Goal: Information Seeking & Learning: Learn about a topic

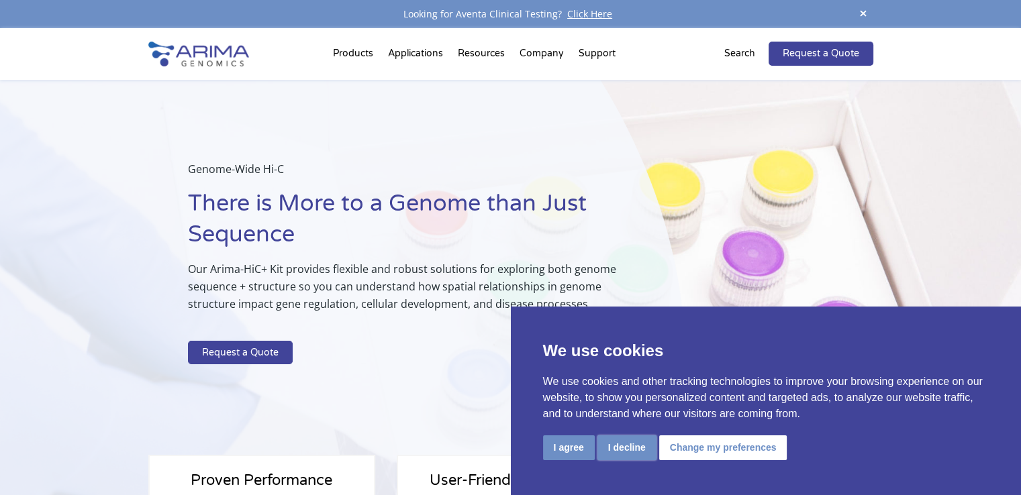
click at [647, 451] on button "I decline" at bounding box center [626, 448] width 59 height 25
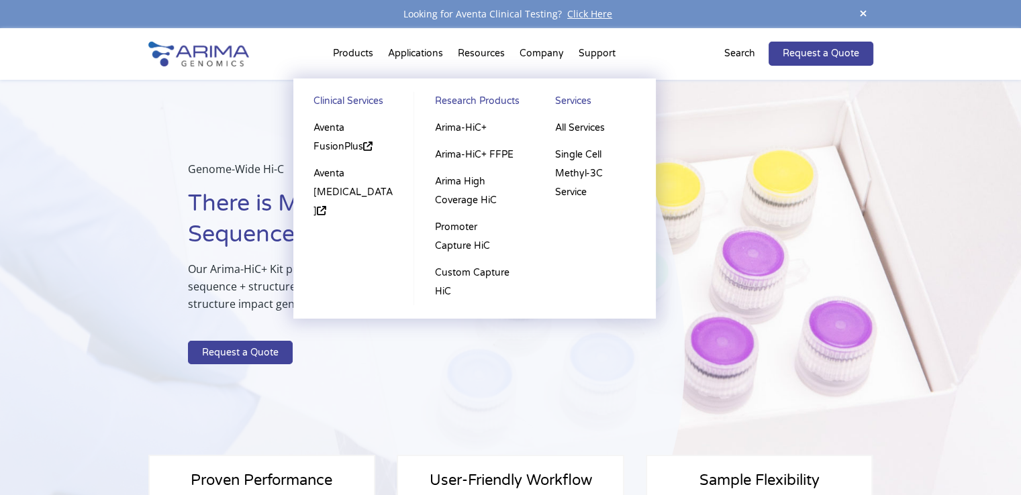
click at [472, 103] on link "Research Products" at bounding box center [473, 103] width 93 height 23
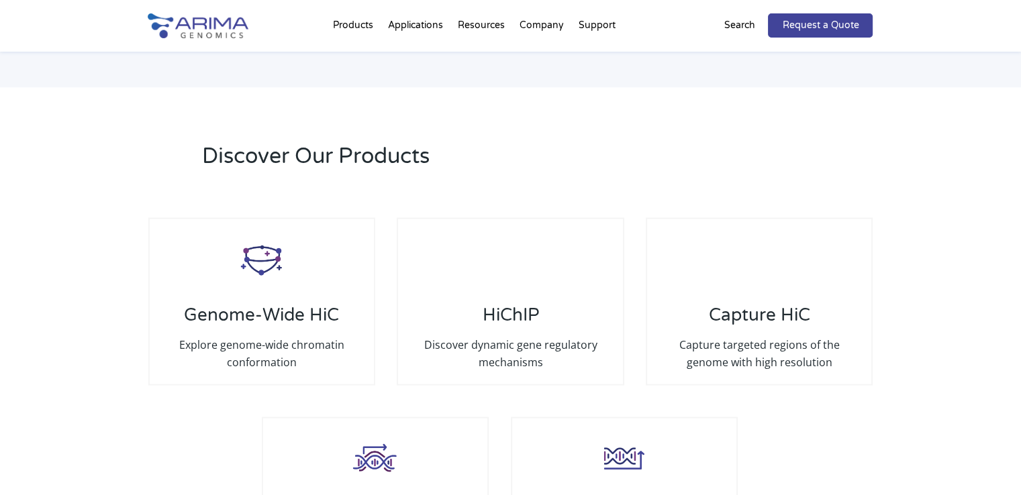
scroll to position [2474, 0]
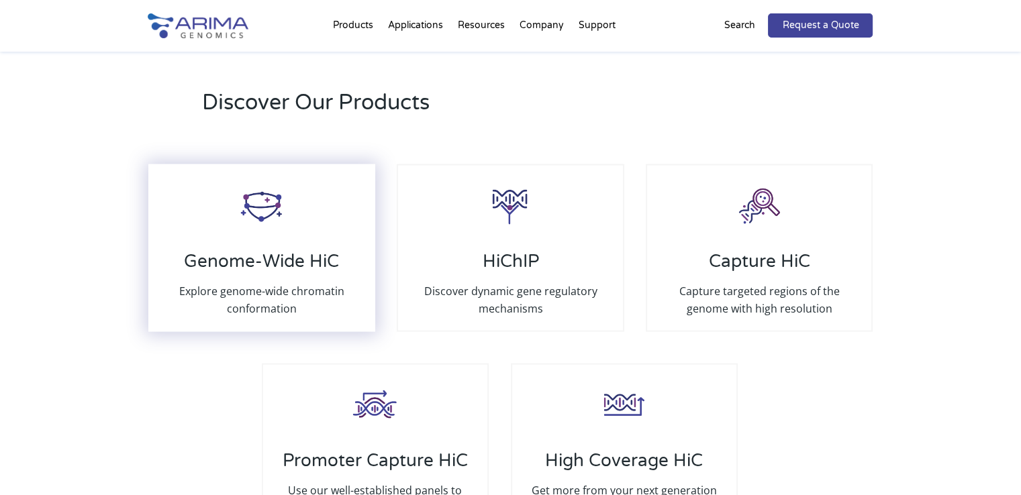
click at [317, 229] on div "Genome-Wide HiC Explore genome-wide chromatin conformation" at bounding box center [261, 248] width 227 height 168
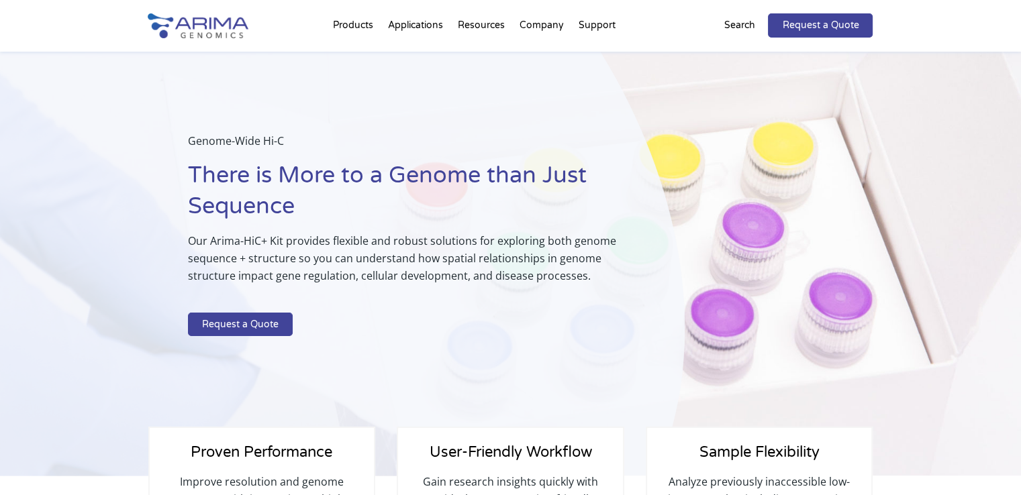
scroll to position [323, 0]
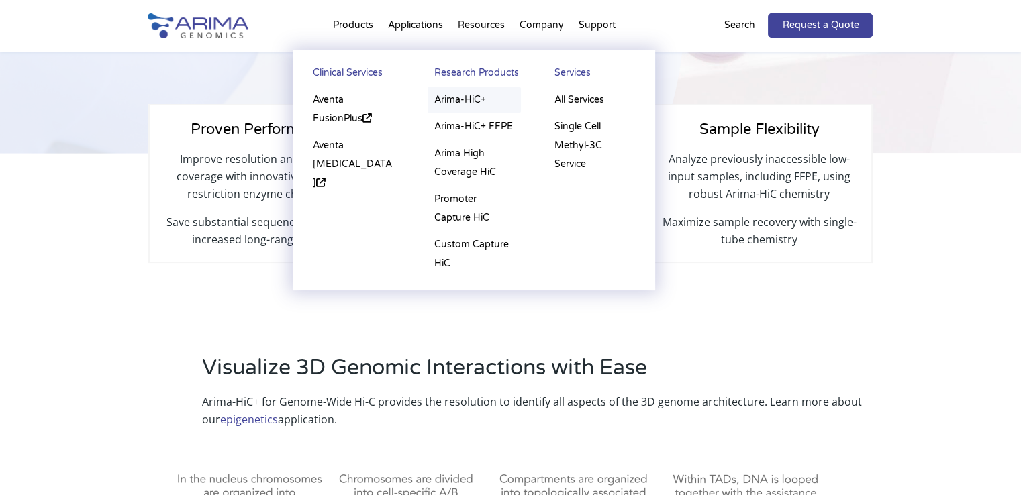
click at [444, 98] on link "Arima-HiC+" at bounding box center [473, 100] width 93 height 27
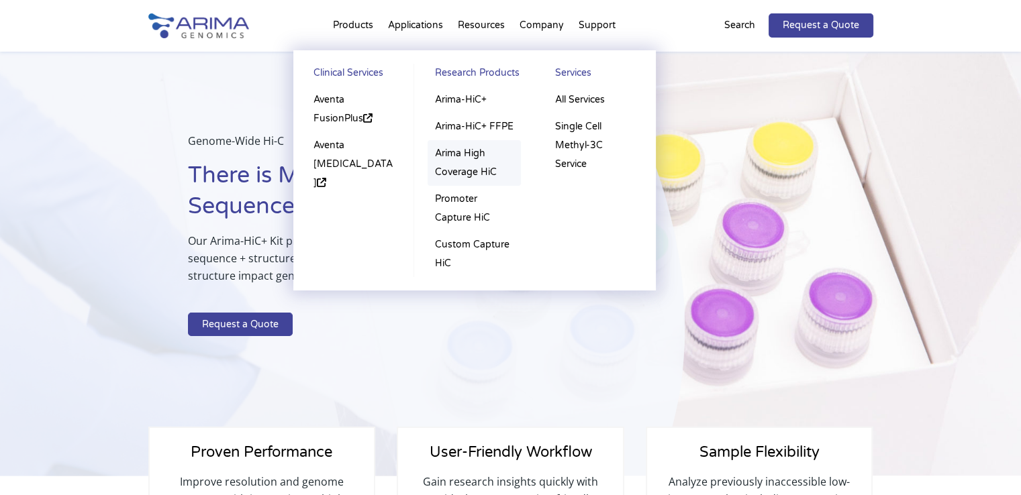
click at [454, 168] on link "Arima High Coverage HiC" at bounding box center [473, 163] width 93 height 46
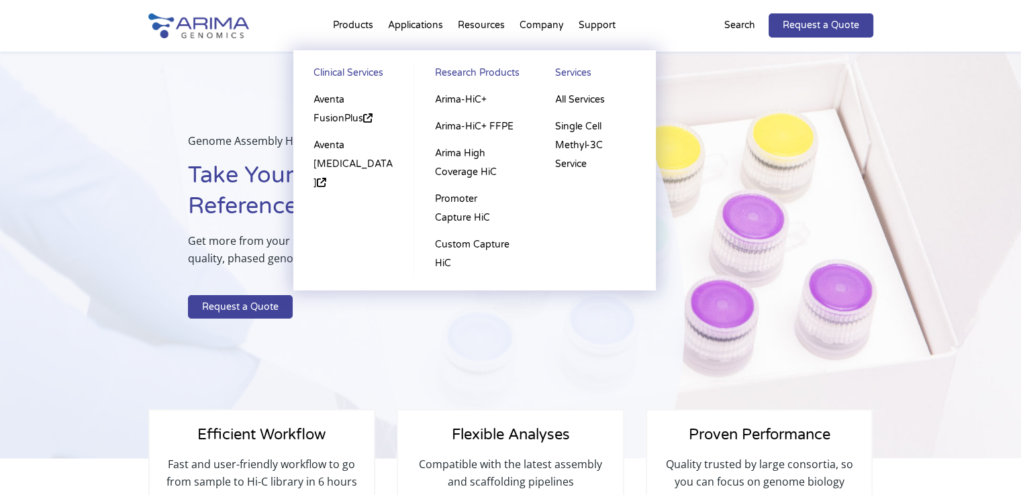
click at [362, 24] on li "Products Clinical Services Aventa FusionPlus Aventa [MEDICAL_DATA] Research Pro…" at bounding box center [352, 28] width 55 height 46
click at [470, 176] on link "Arima High Coverage HiC" at bounding box center [473, 163] width 93 height 46
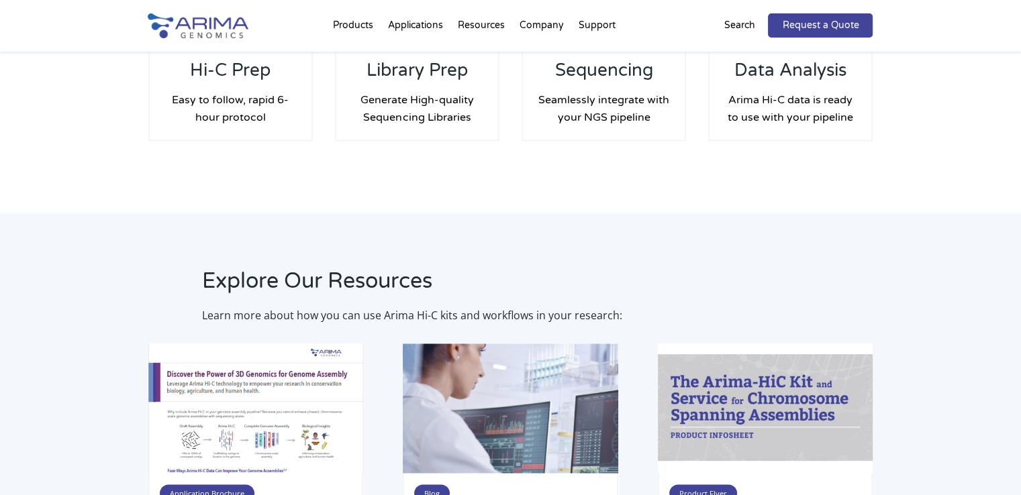
scroll to position [2192, 0]
